Goal: Transaction & Acquisition: Book appointment/travel/reservation

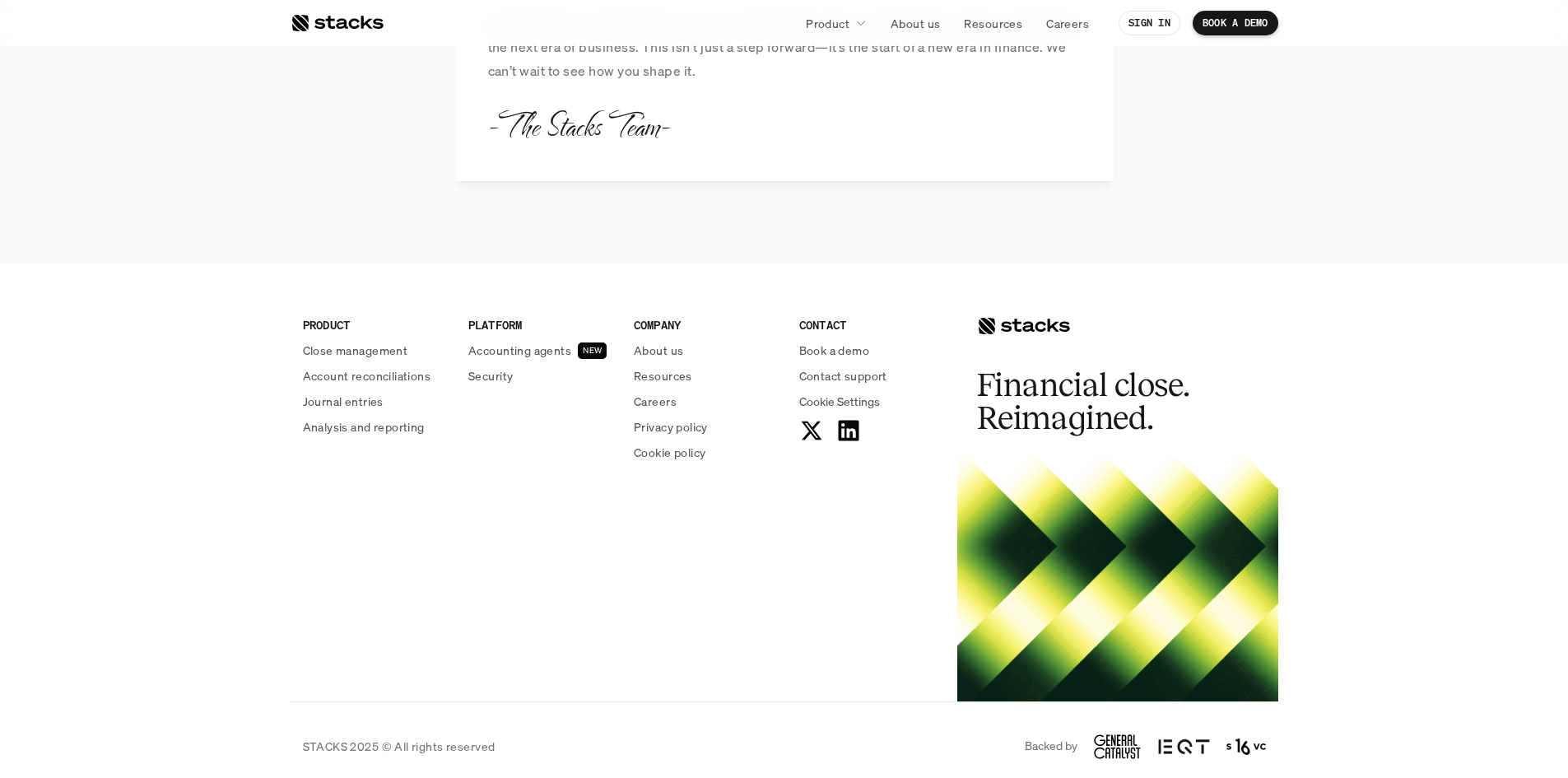
scroll to position [1934, 0]
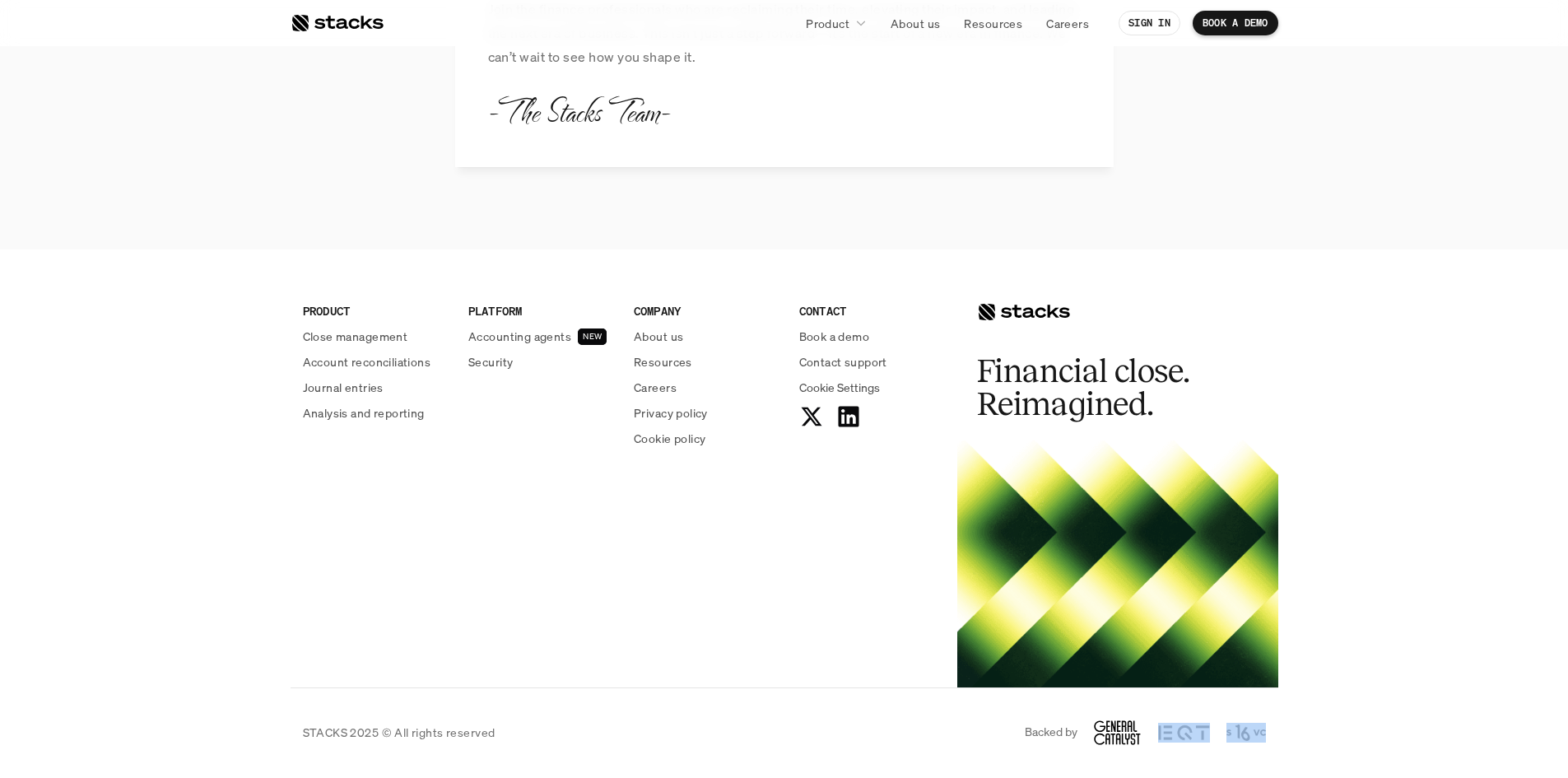
drag, startPoint x: 1277, startPoint y: 740, endPoint x: 1198, endPoint y: 734, distance: 79.2
click at [1199, 734] on div "STACKS 2025 © All rights reserved Backed by" at bounding box center [784, 732] width 988 height 90
click at [1220, 733] on div "Backed by" at bounding box center [1145, 732] width 241 height 24
click at [1116, 731] on icon at bounding box center [1118, 732] width 48 height 24
click at [1040, 733] on p "Backed by" at bounding box center [1051, 732] width 52 height 14
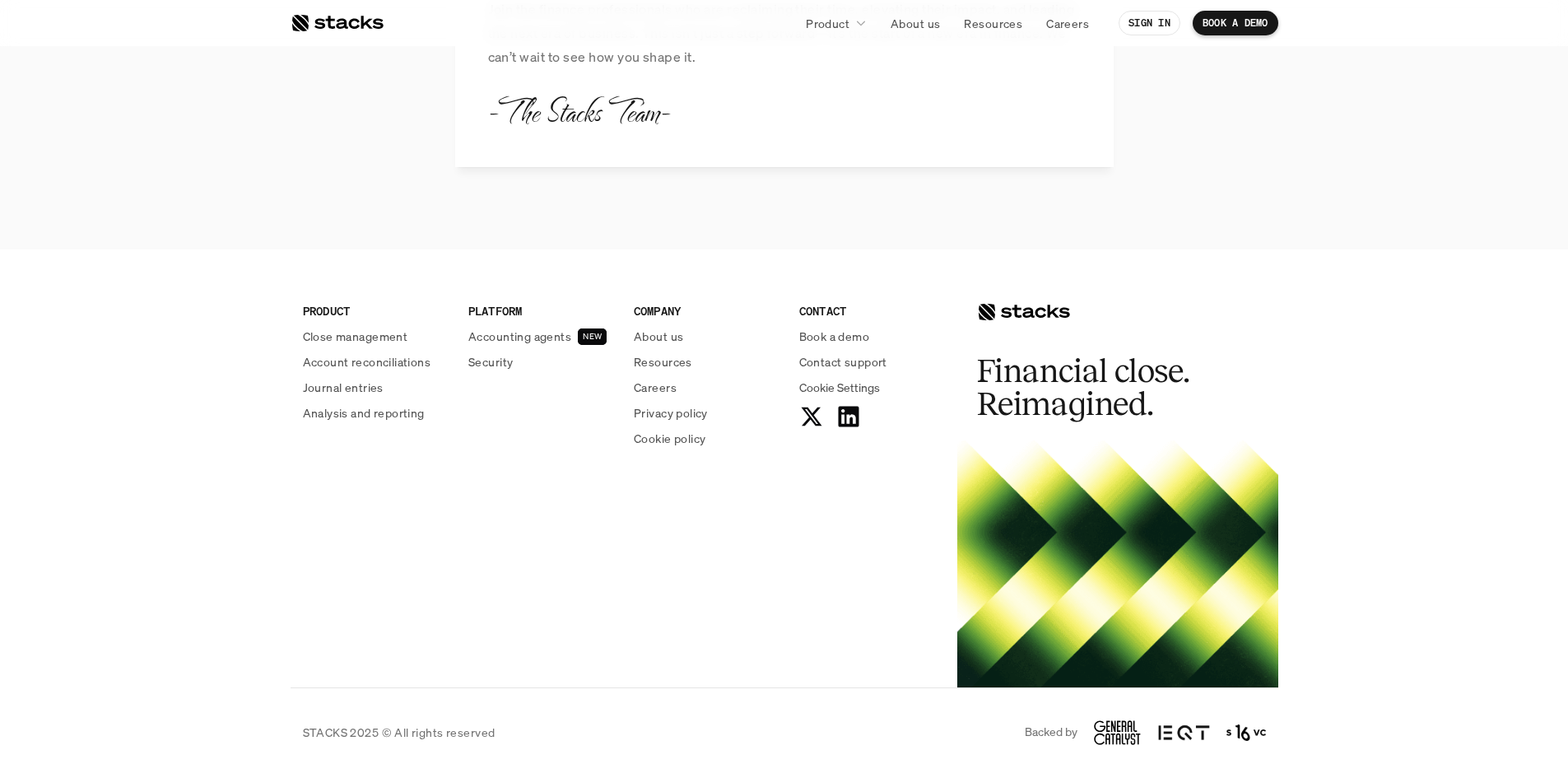
click at [1103, 735] on icon at bounding box center [1118, 732] width 48 height 24
click at [852, 340] on p "Book a demo" at bounding box center [834, 336] width 71 height 18
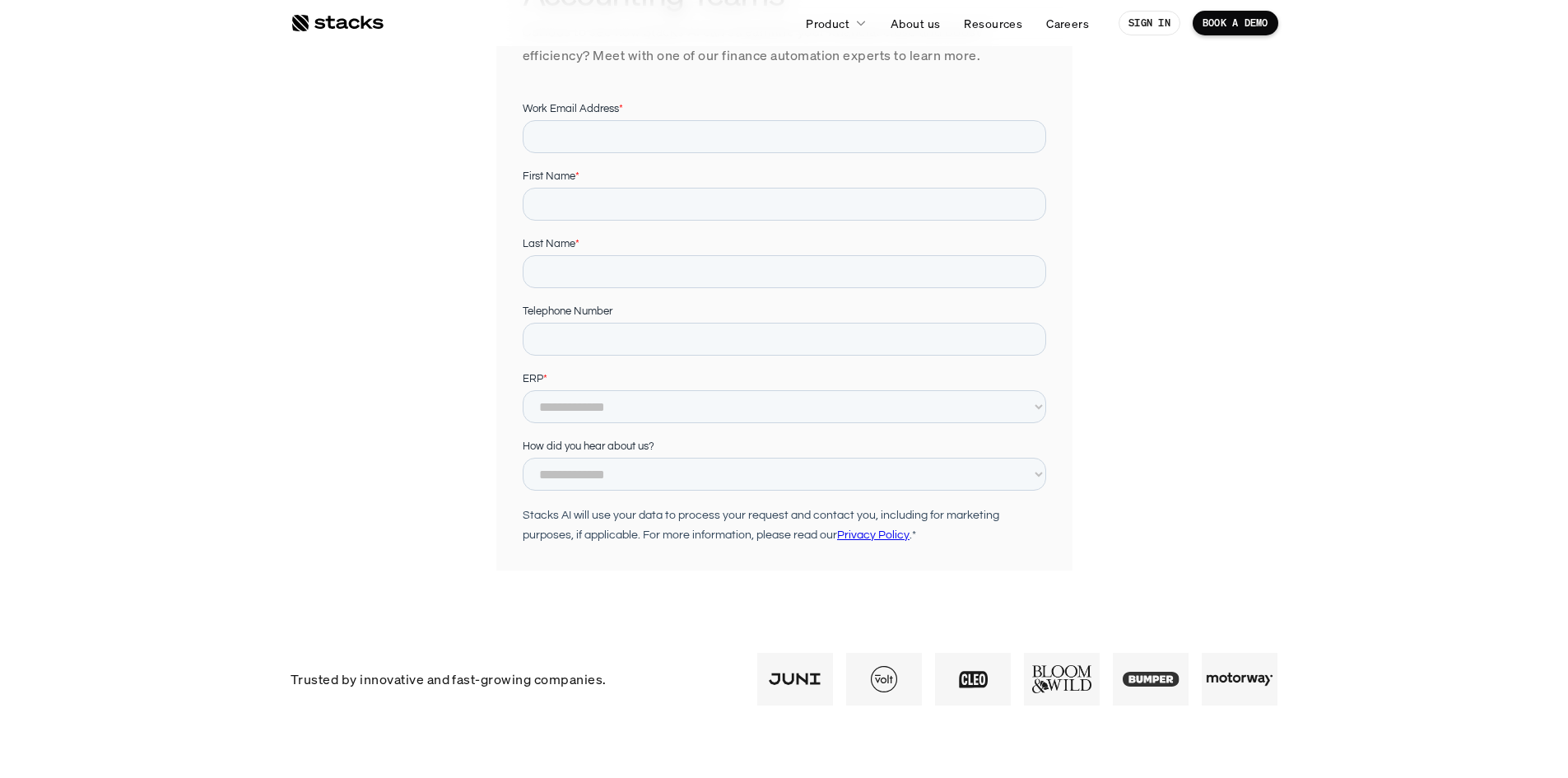
scroll to position [330, 0]
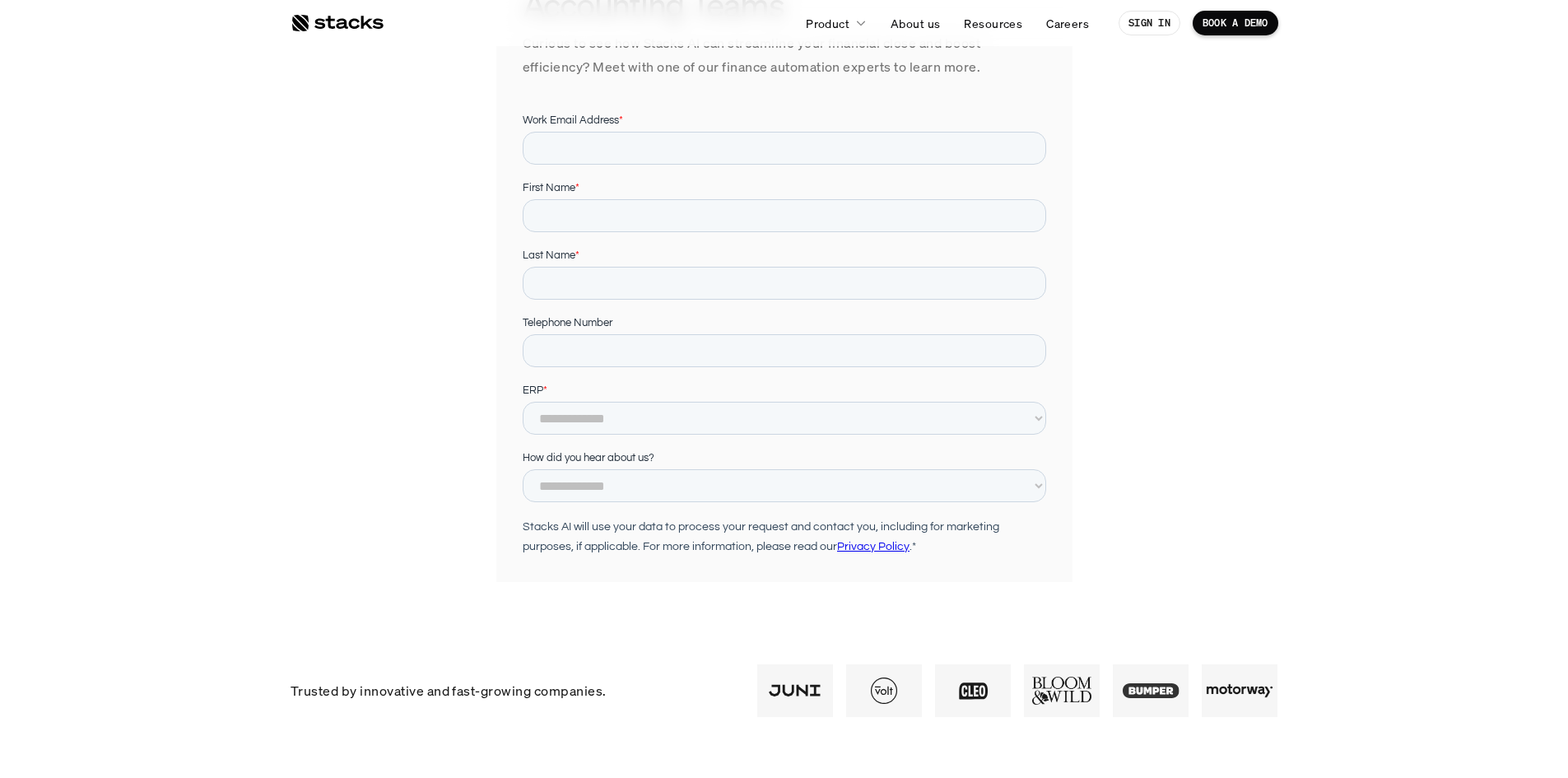
click at [812, 435] on form "**********" at bounding box center [784, 371] width 524 height 519
click at [818, 411] on select "**********" at bounding box center [784, 418] width 524 height 33
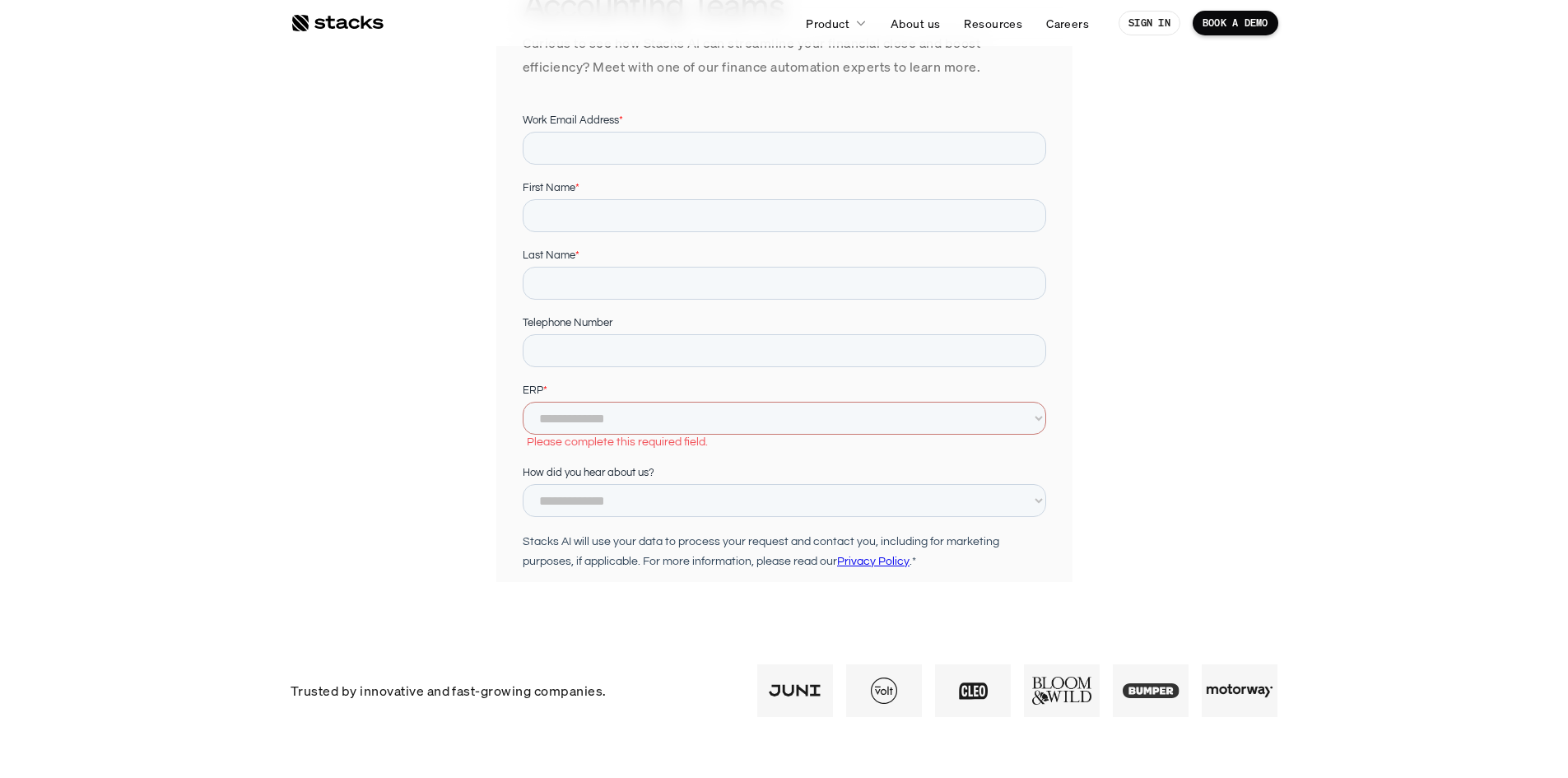
click at [1304, 456] on section "Praised by Tech Leaders, Trusted by Accounting Teams Curious to see how Stacks …" at bounding box center [784, 142] width 1568 height 944
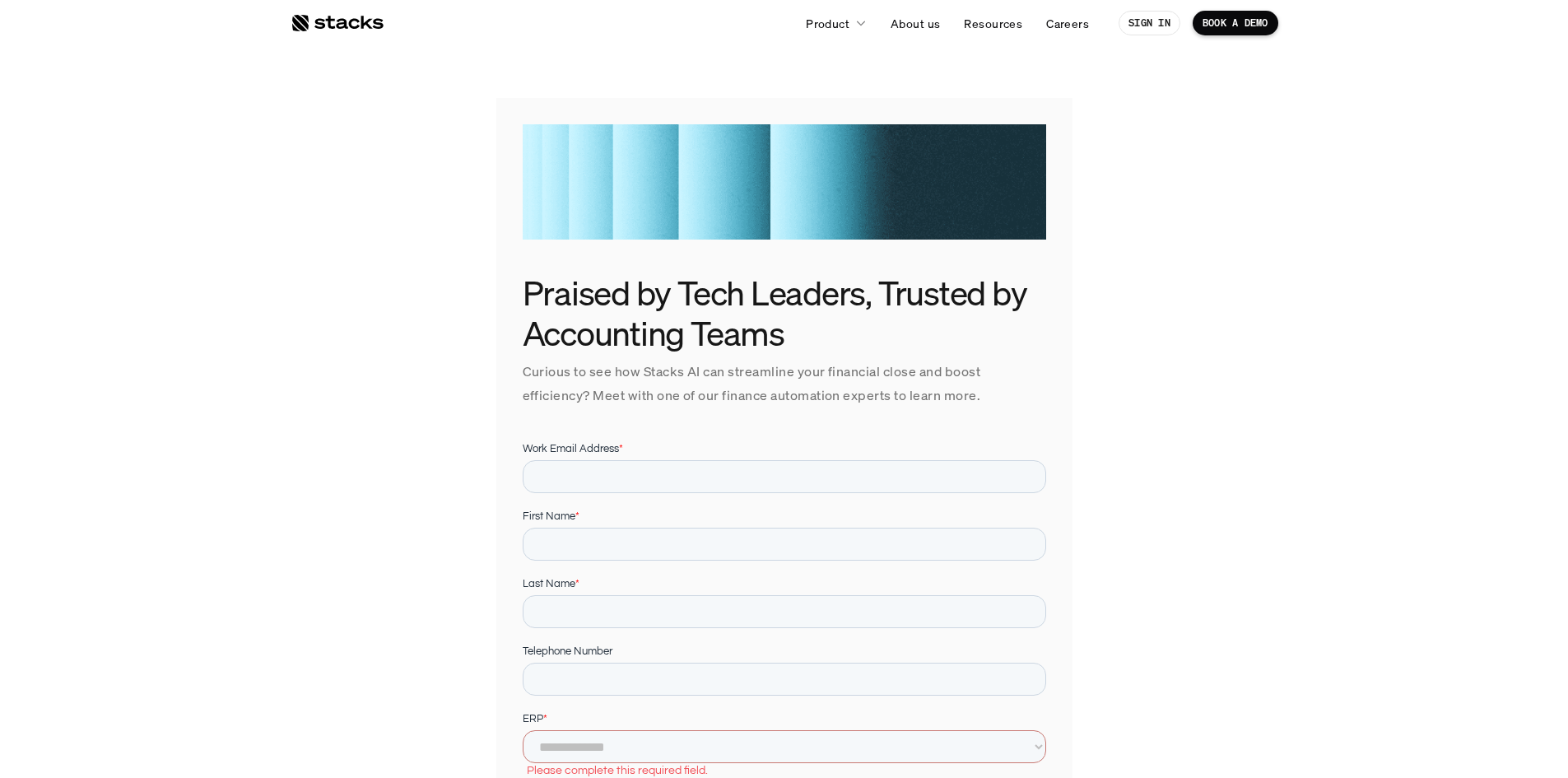
scroll to position [0, 0]
